Goal: Communication & Community: Answer question/provide support

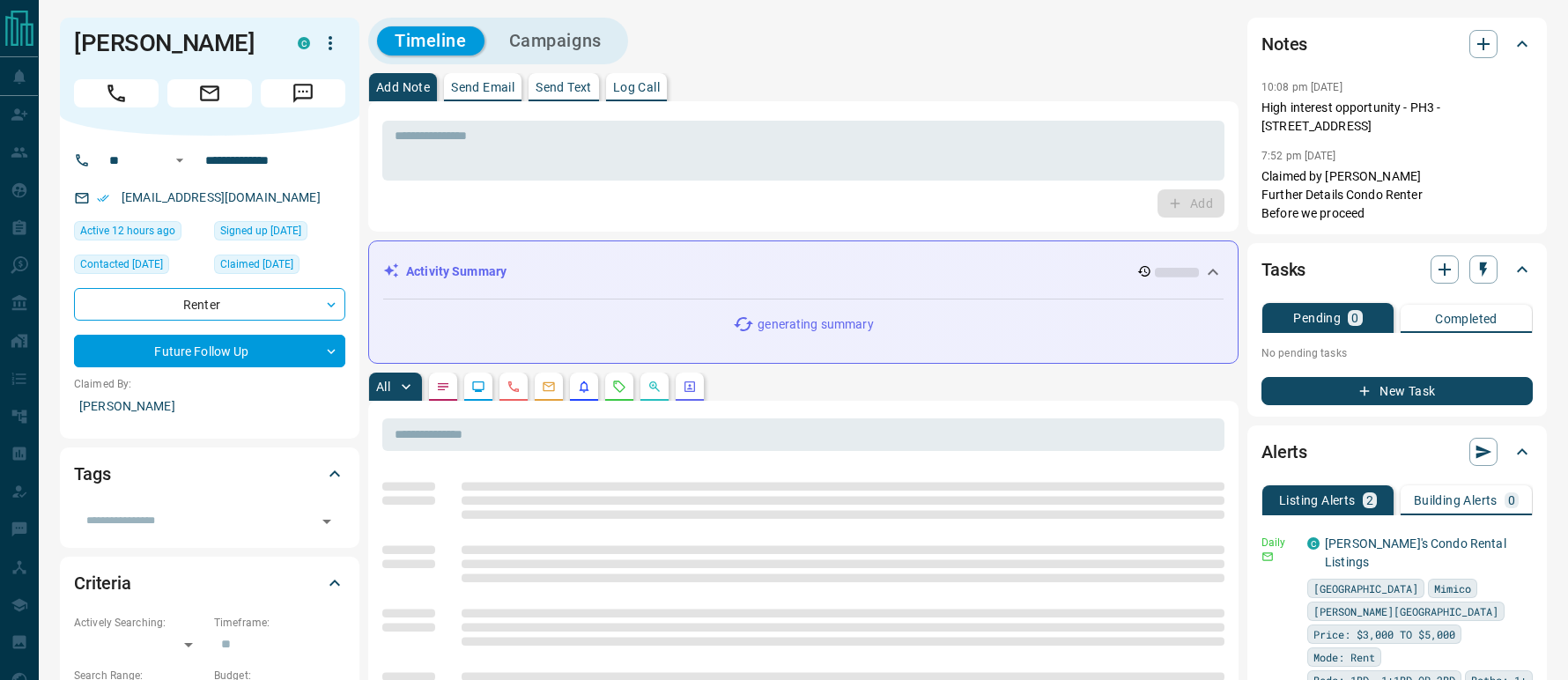
click at [498, 88] on p "Send Email" at bounding box center [482, 87] width 63 height 12
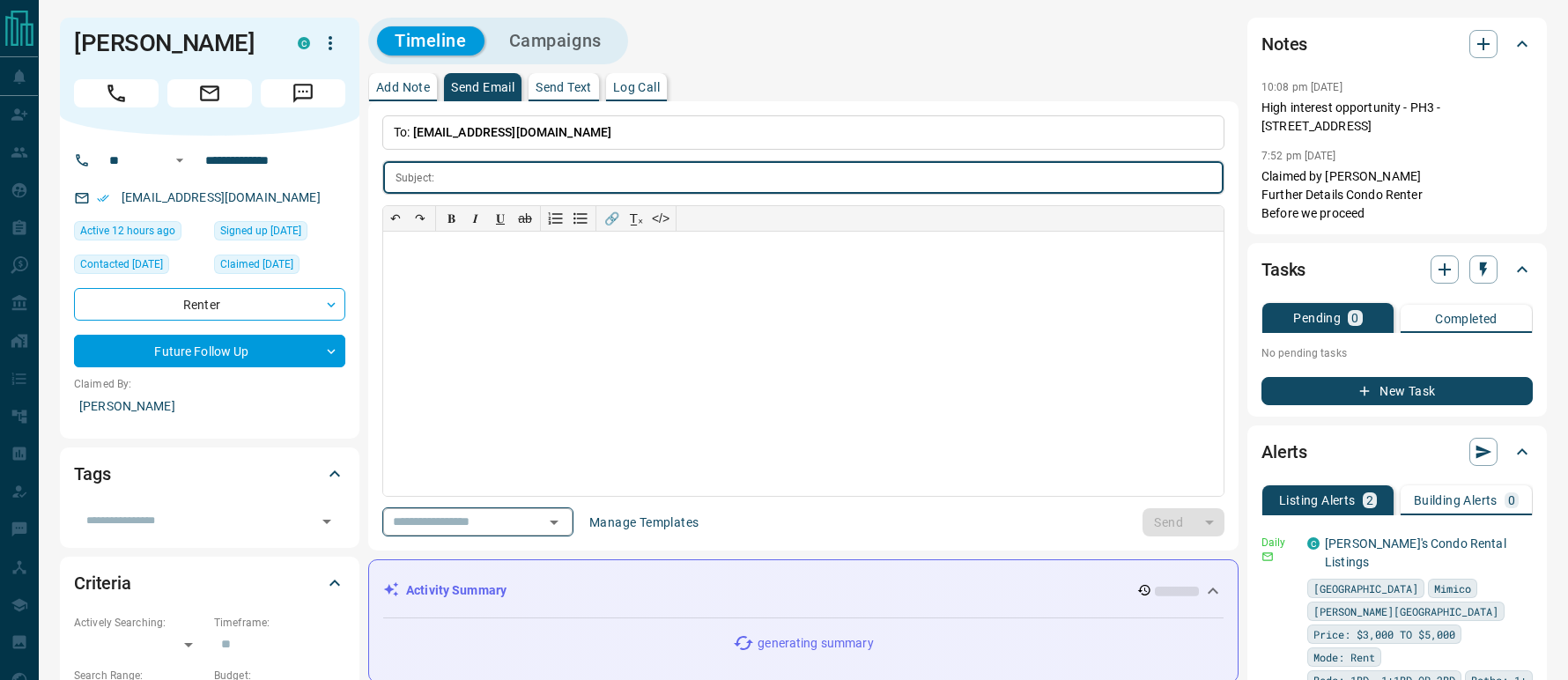
click at [565, 530] on icon "Open" at bounding box center [554, 522] width 21 height 21
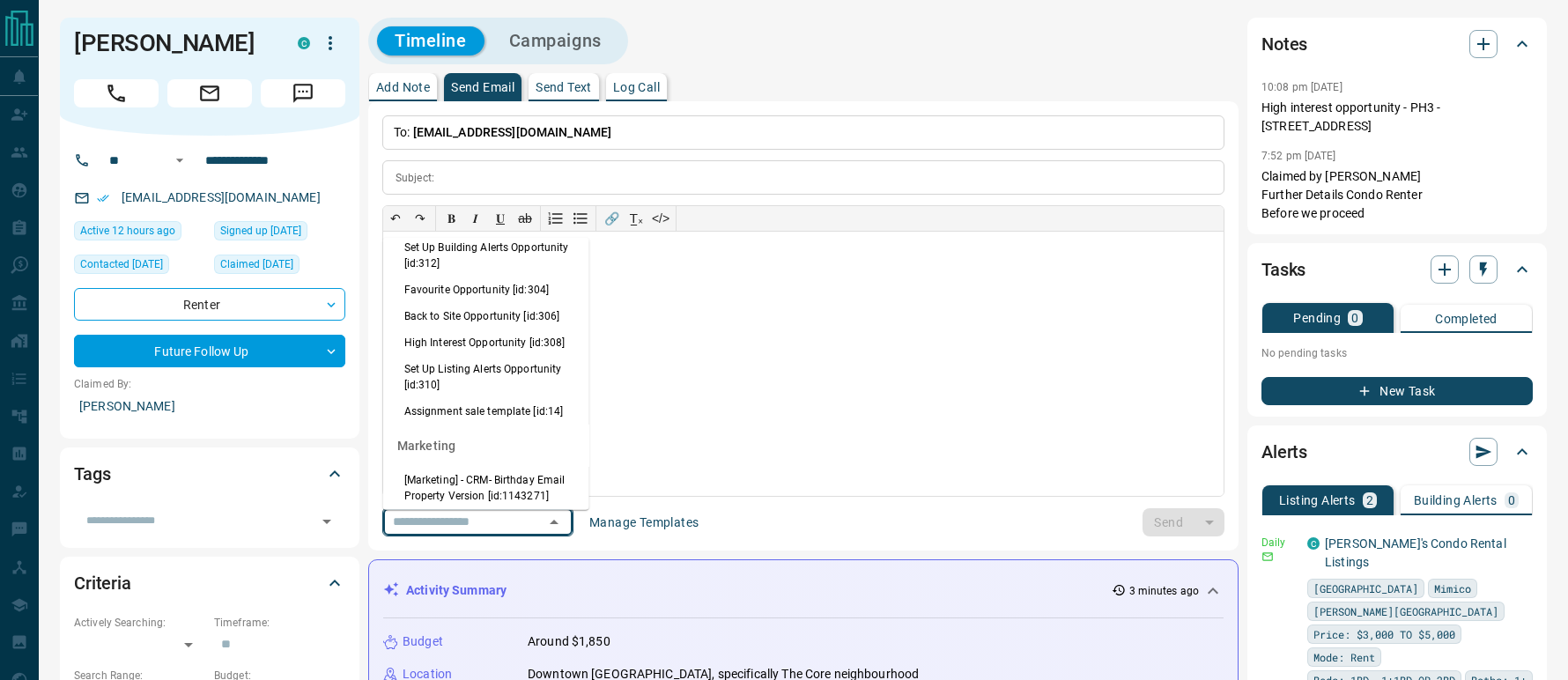
scroll to position [1849, 0]
click at [477, 324] on li "Back to Site Opportunity [id:306]" at bounding box center [486, 311] width 206 height 26
type input "**********"
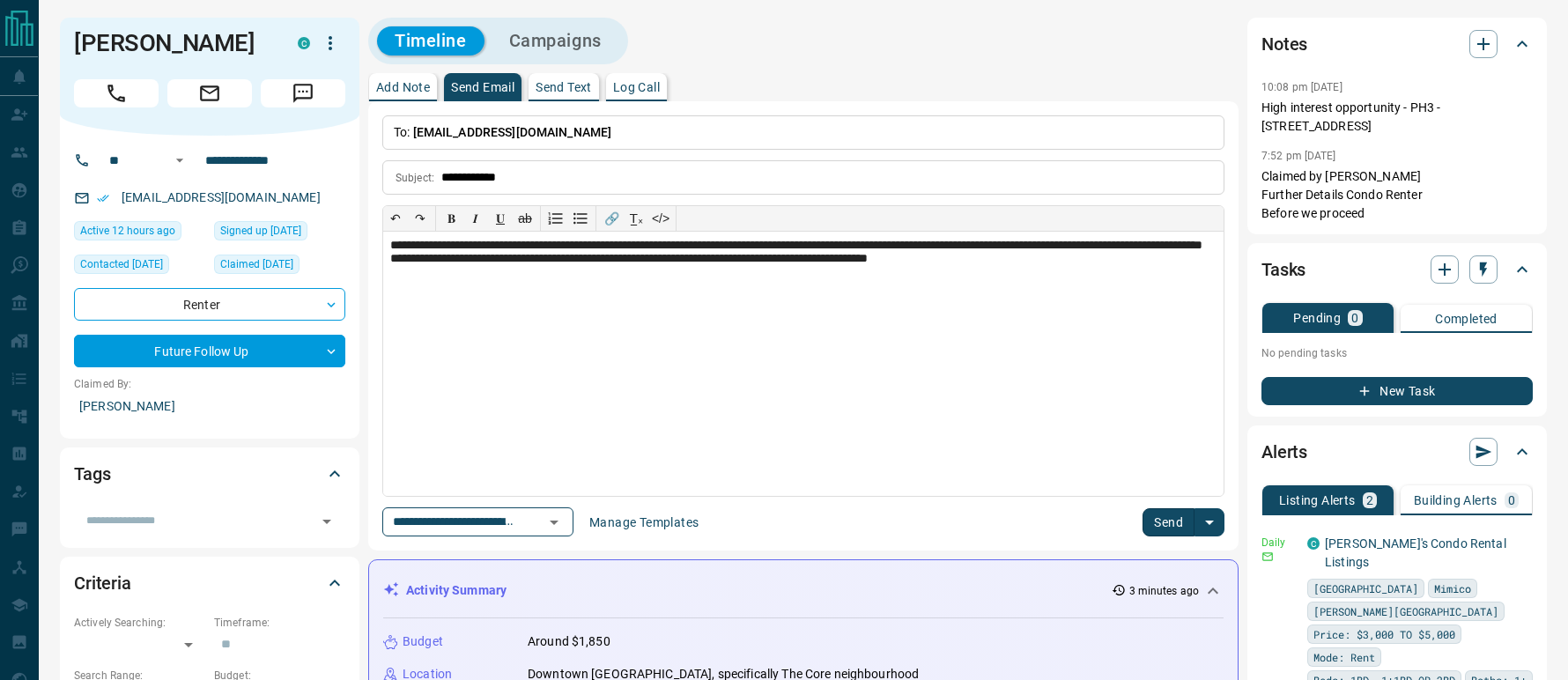
click at [1157, 512] on button "Send" at bounding box center [1168, 522] width 52 height 28
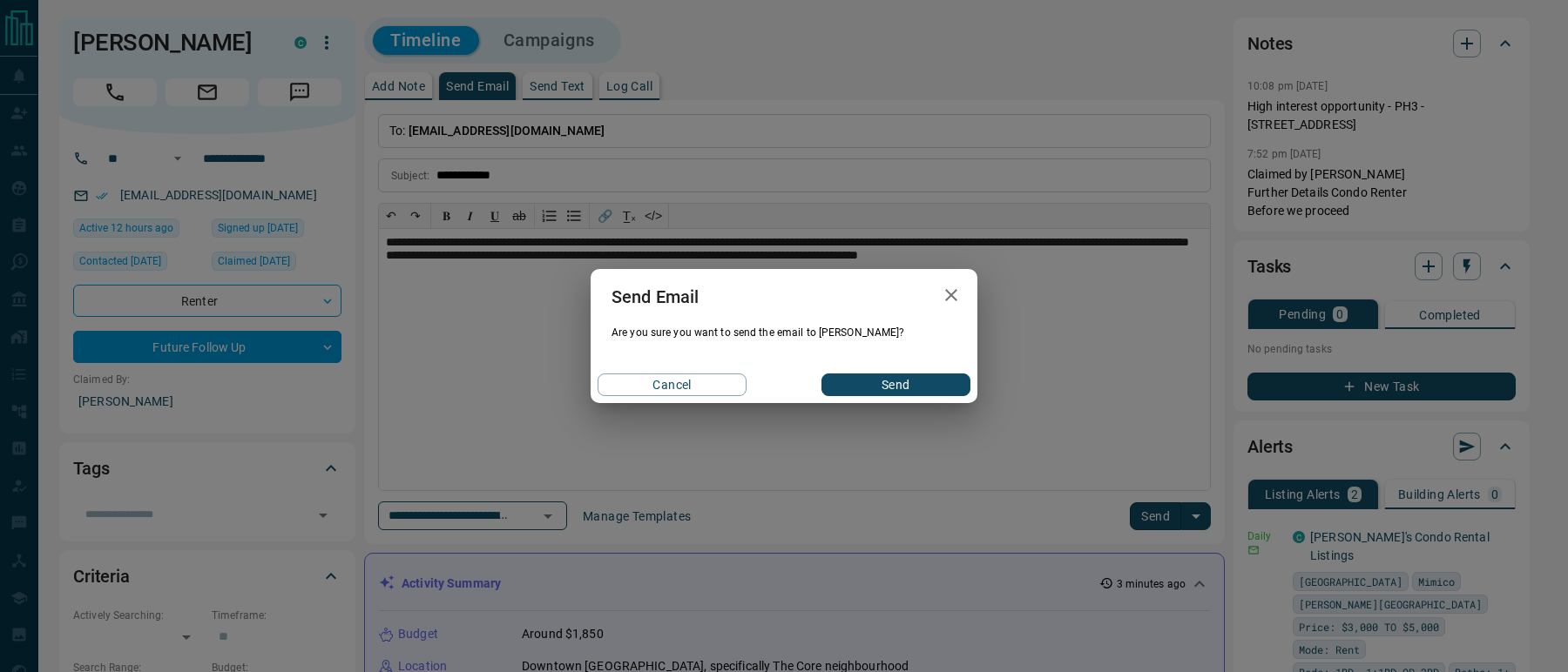
click at [914, 383] on button "Send" at bounding box center [895, 385] width 148 height 22
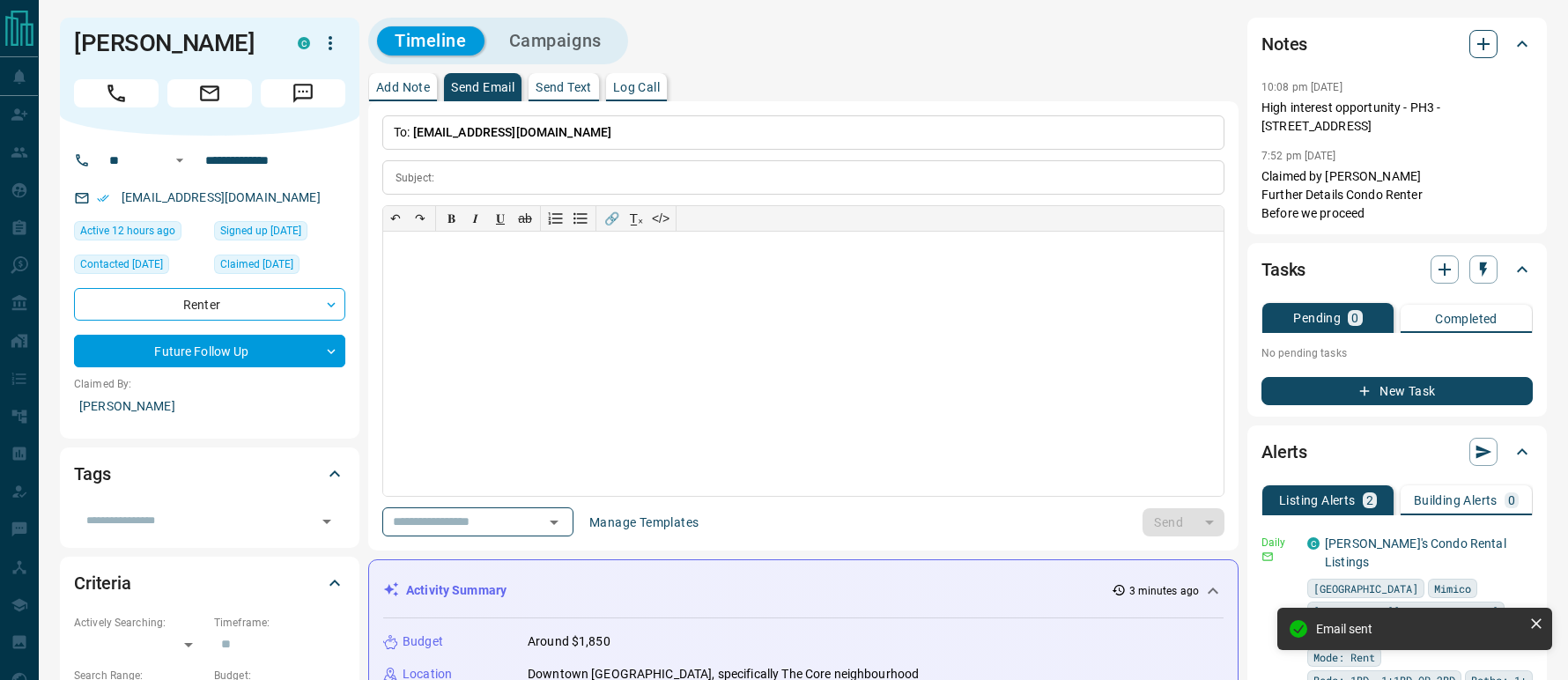
click at [1485, 37] on icon "button" at bounding box center [1483, 43] width 21 height 21
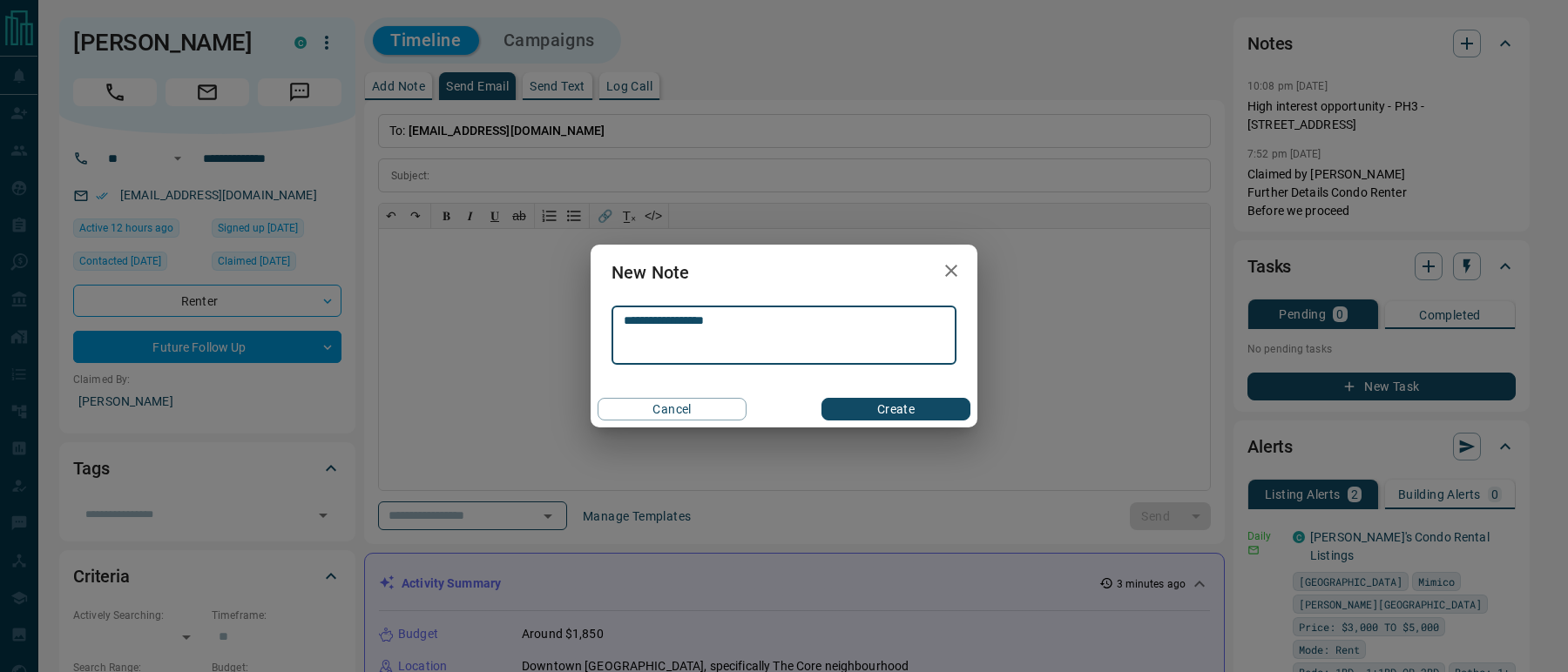
type textarea "**********"
drag, startPoint x: 850, startPoint y: 407, endPoint x: 824, endPoint y: 350, distance: 62.6
click at [852, 407] on button "Create" at bounding box center [895, 409] width 148 height 22
